Goal: Information Seeking & Learning: Learn about a topic

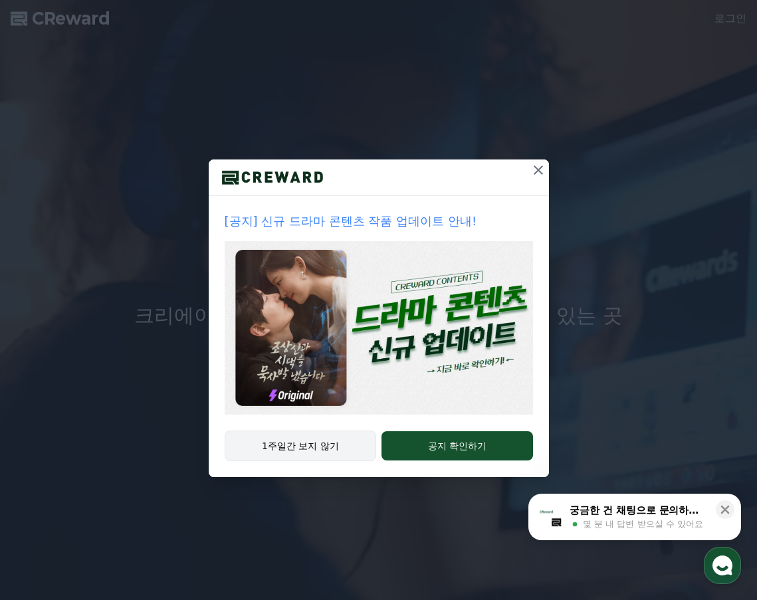
click at [317, 450] on button "1주일간 보지 않기" at bounding box center [301, 446] width 152 height 31
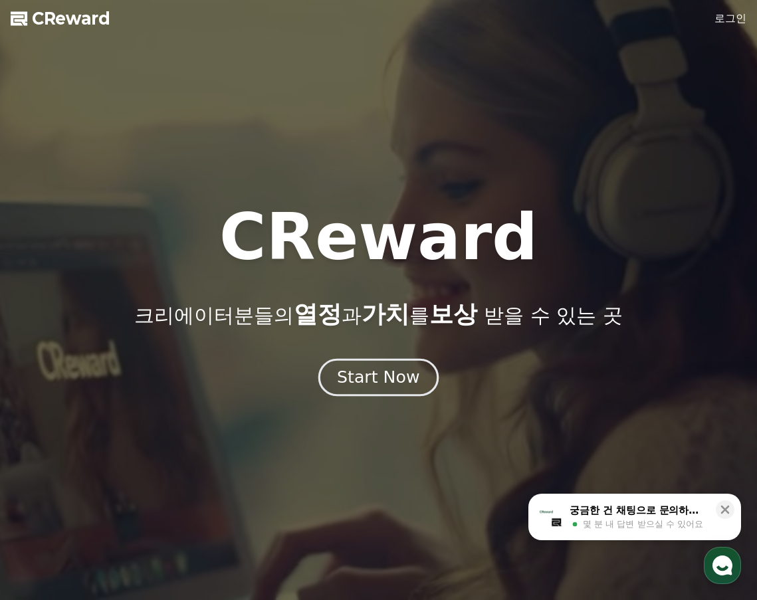
click at [380, 383] on div "Start Now" at bounding box center [378, 377] width 82 height 23
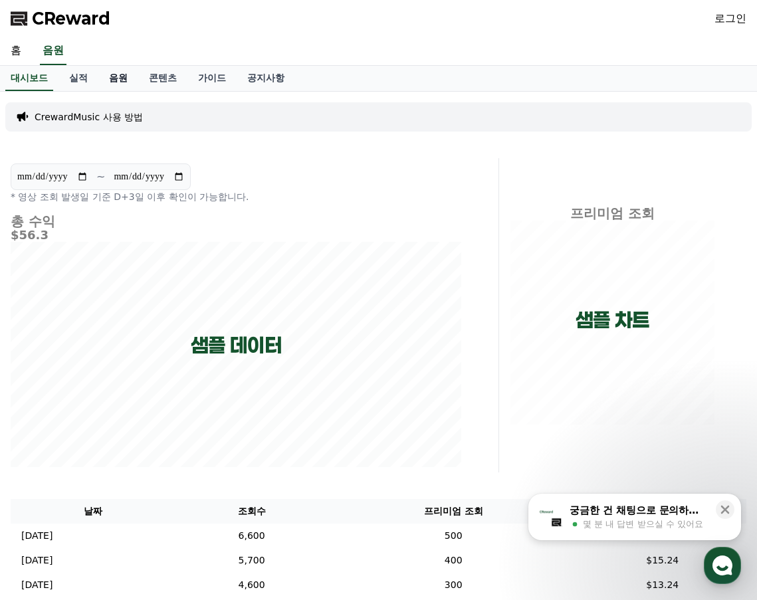
click at [110, 81] on link "음원" at bounding box center [118, 78] width 40 height 25
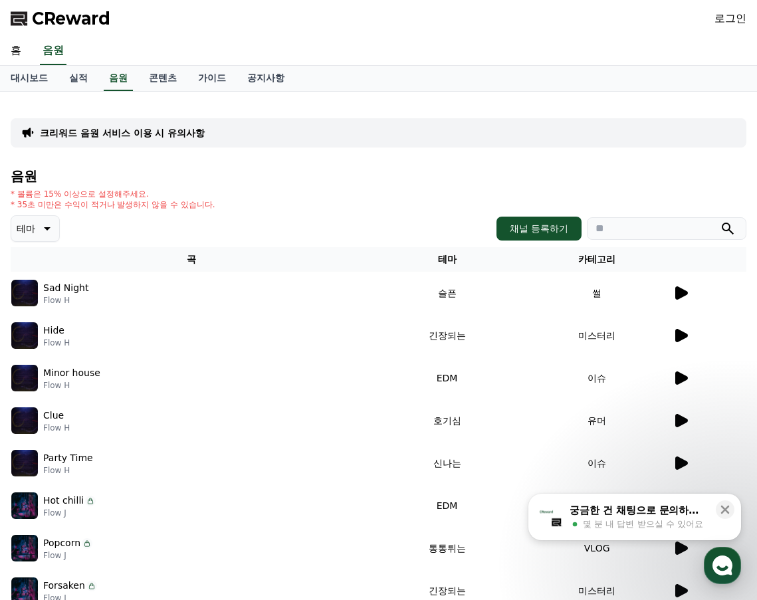
click at [620, 229] on input "search" at bounding box center [667, 228] width 160 height 23
paste input "**********"
type input "**********"
click at [725, 232] on icon "submit" at bounding box center [728, 229] width 16 height 16
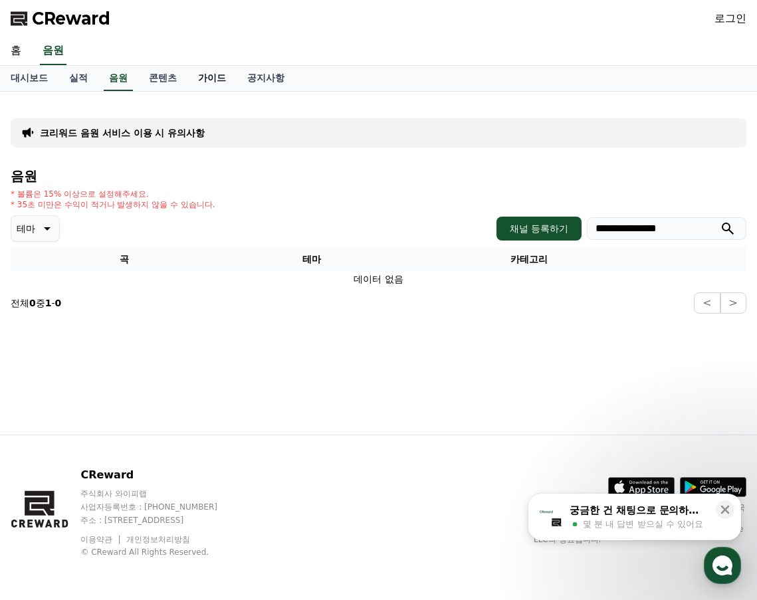
click at [215, 77] on link "가이드" at bounding box center [212, 78] width 49 height 25
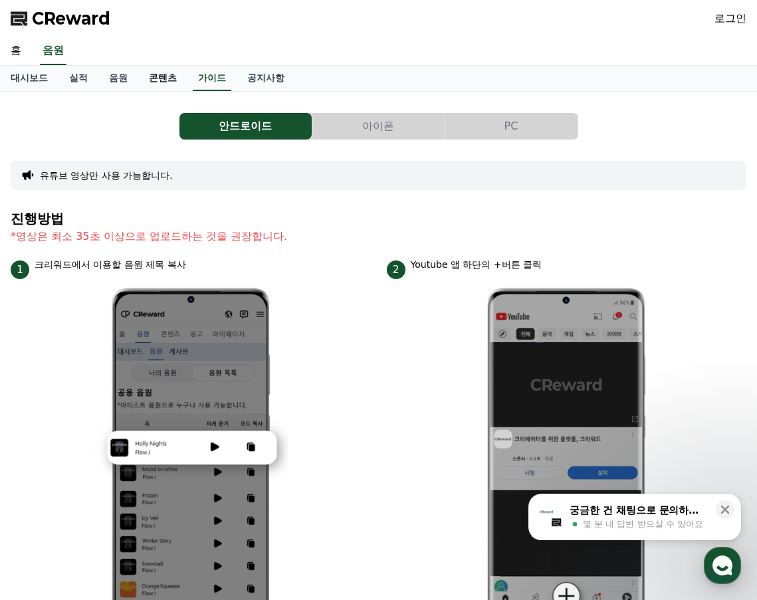
click at [167, 78] on link "콘텐츠" at bounding box center [162, 78] width 49 height 25
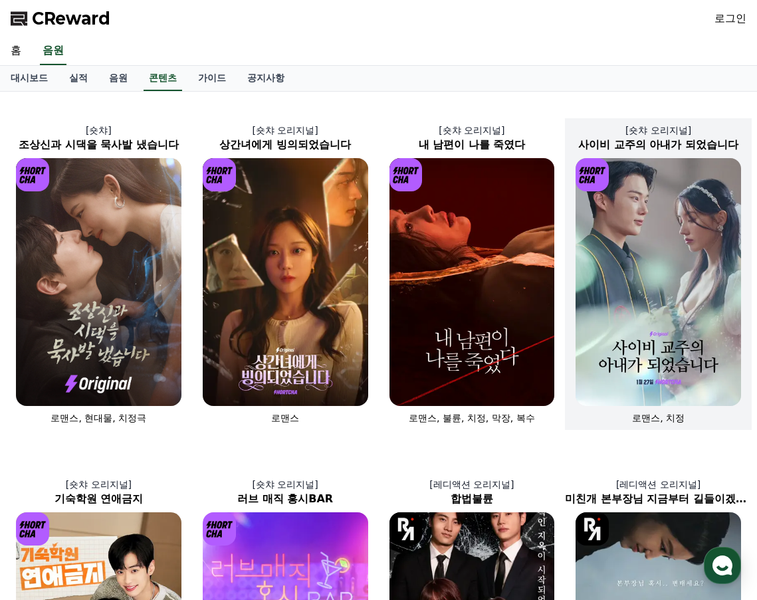
click at [686, 310] on img at bounding box center [659, 282] width 166 height 248
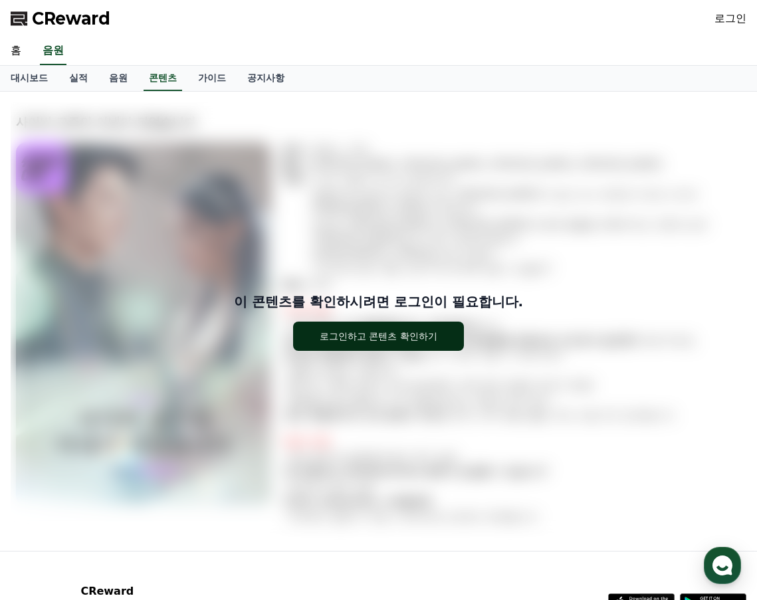
click at [376, 332] on div "로그인하고 콘텐츠 확인하기" at bounding box center [379, 336] width 118 height 13
